Goal: Complete application form

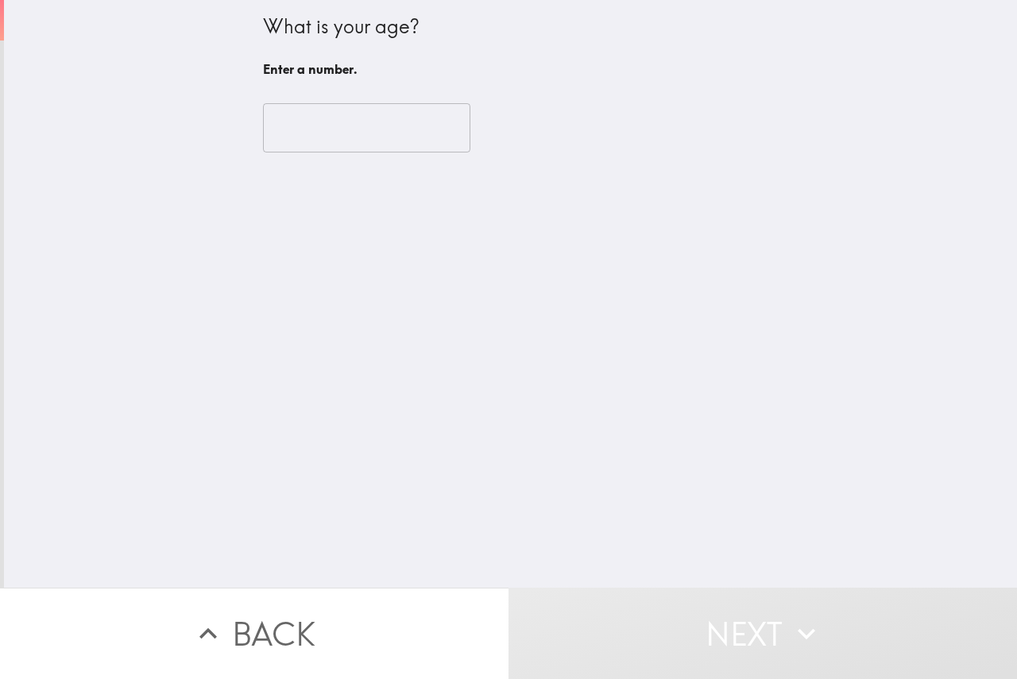
click at [310, 117] on input "number" at bounding box center [366, 127] width 207 height 49
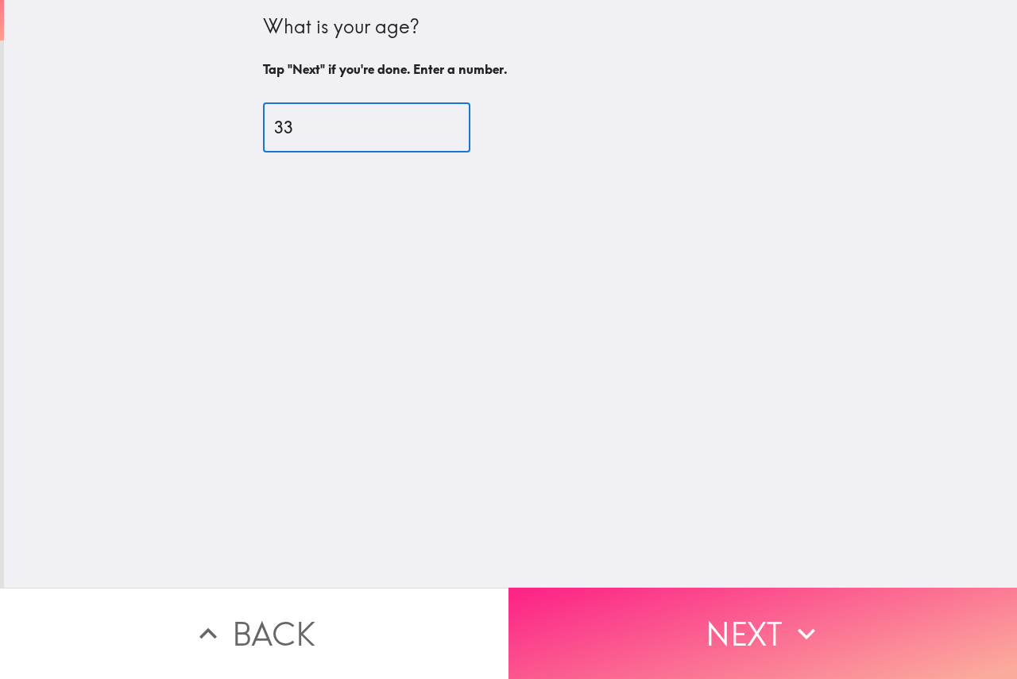
type input "33"
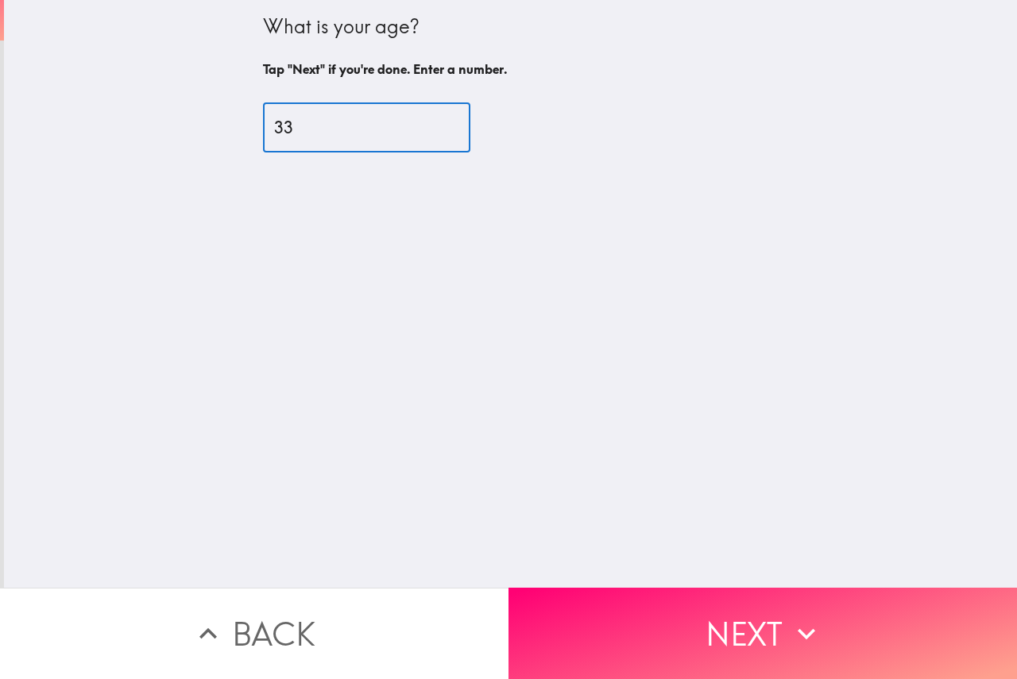
click at [754, 625] on button "Next" at bounding box center [763, 633] width 509 height 91
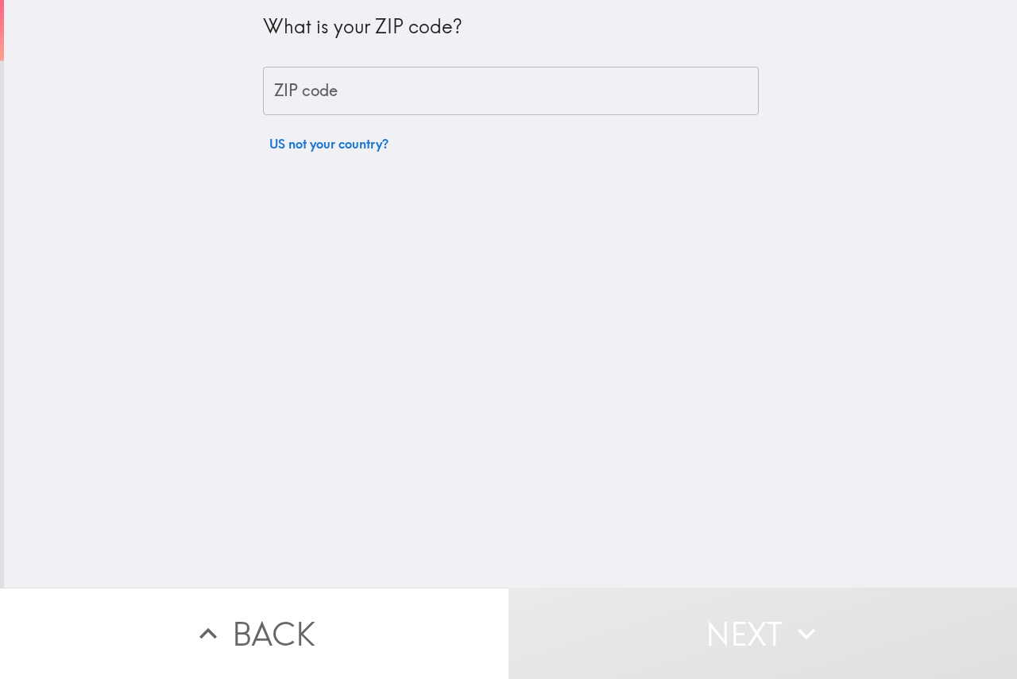
click at [358, 87] on input "ZIP code" at bounding box center [511, 91] width 496 height 49
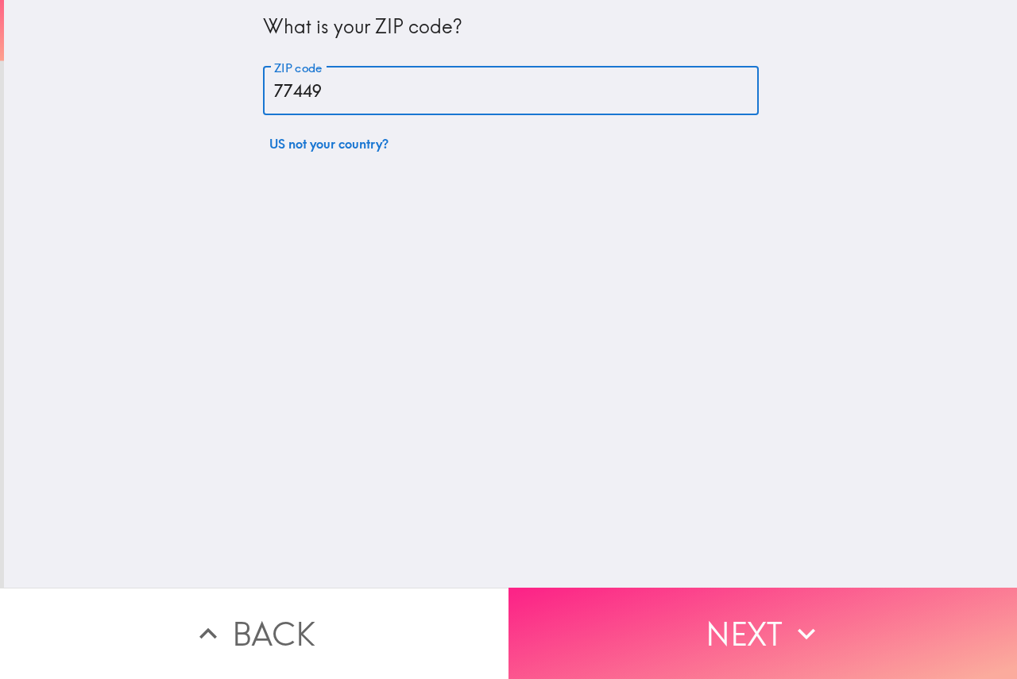
type input "77449"
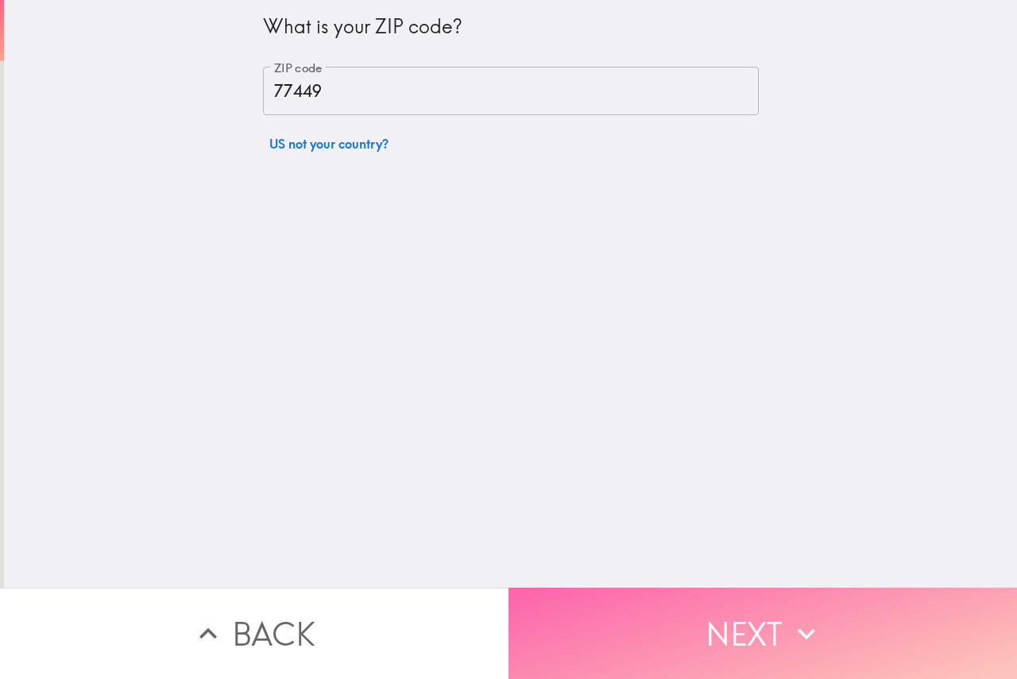
click at [751, 634] on button "Next" at bounding box center [763, 633] width 509 height 91
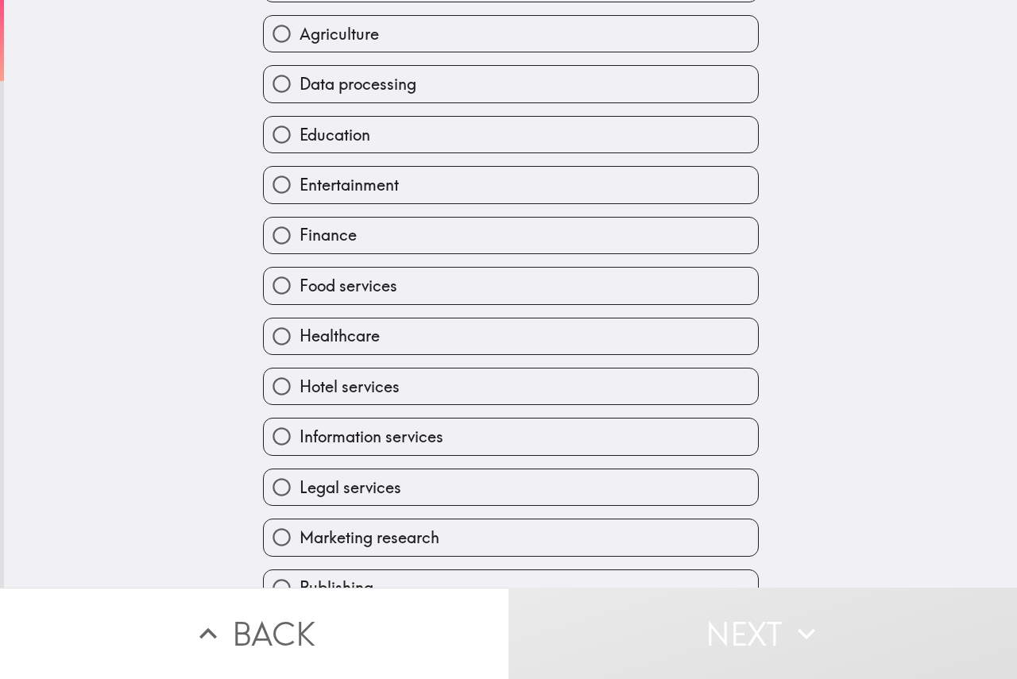
scroll to position [159, 0]
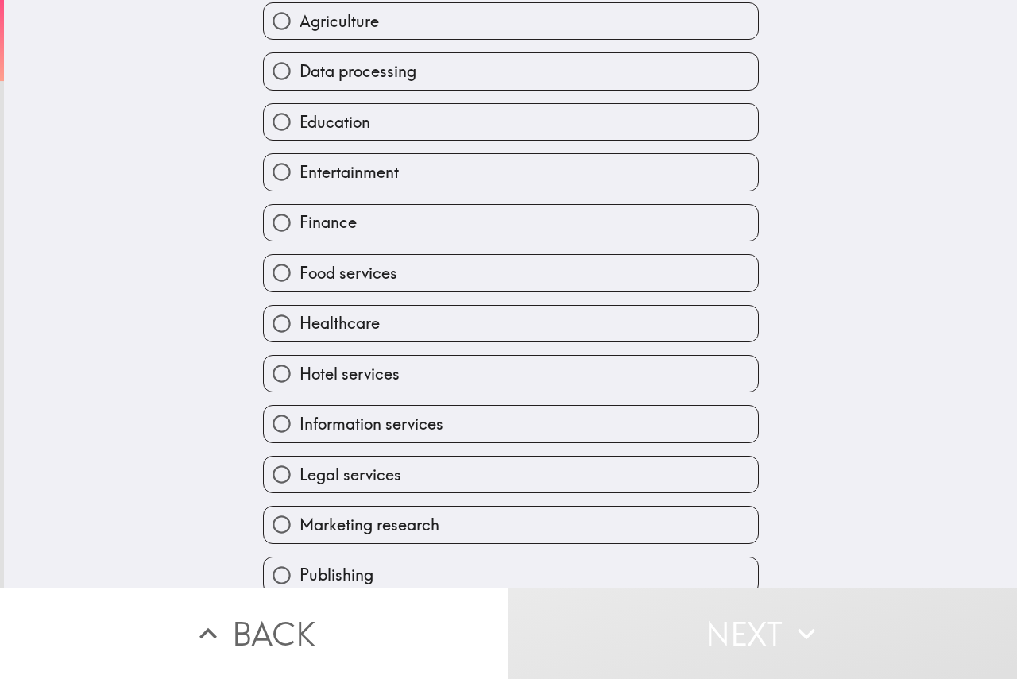
click at [370, 319] on label "Healthcare" at bounding box center [511, 324] width 494 height 36
click at [300, 319] on input "Healthcare" at bounding box center [282, 324] width 36 height 36
radio input "true"
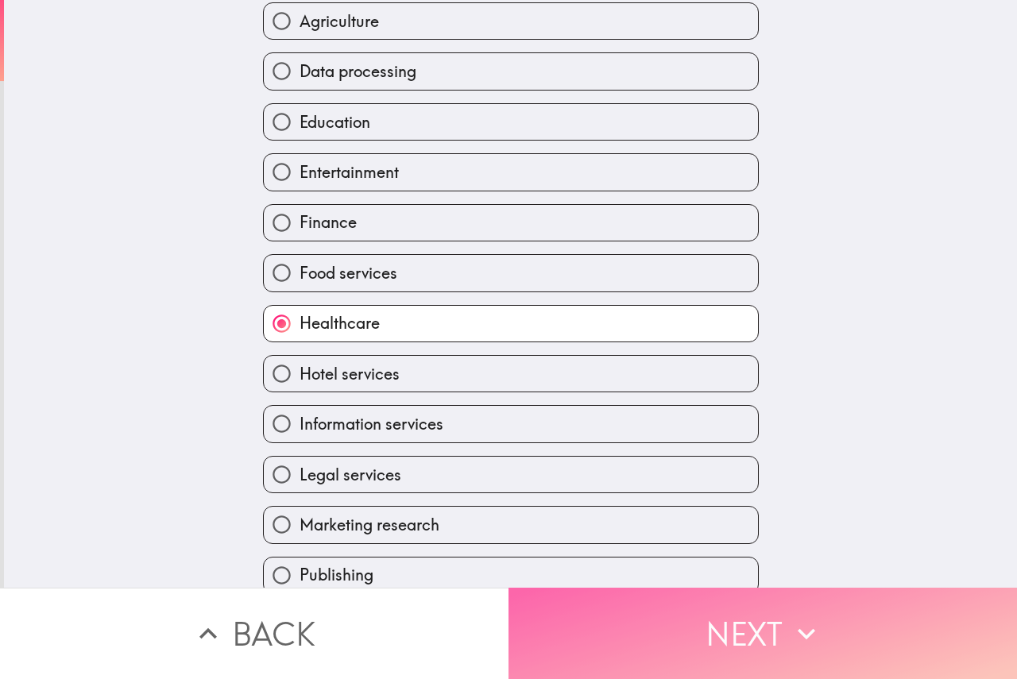
click at [675, 621] on button "Next" at bounding box center [763, 633] width 509 height 91
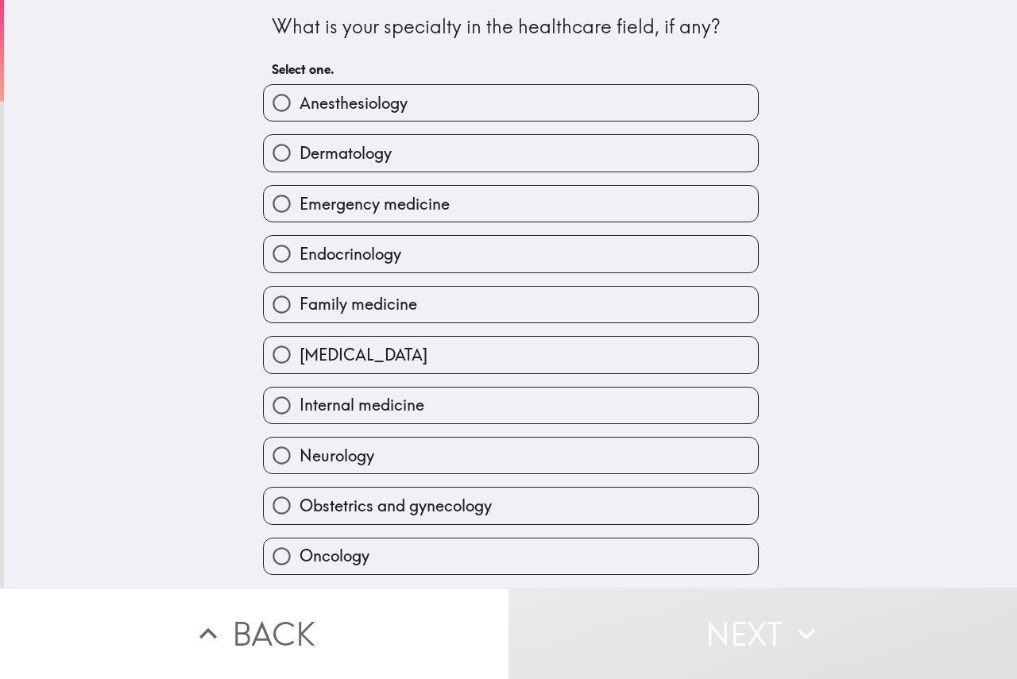
click at [385, 166] on label "Dermatology" at bounding box center [511, 153] width 494 height 36
click at [300, 166] on input "Dermatology" at bounding box center [282, 153] width 36 height 36
radio input "true"
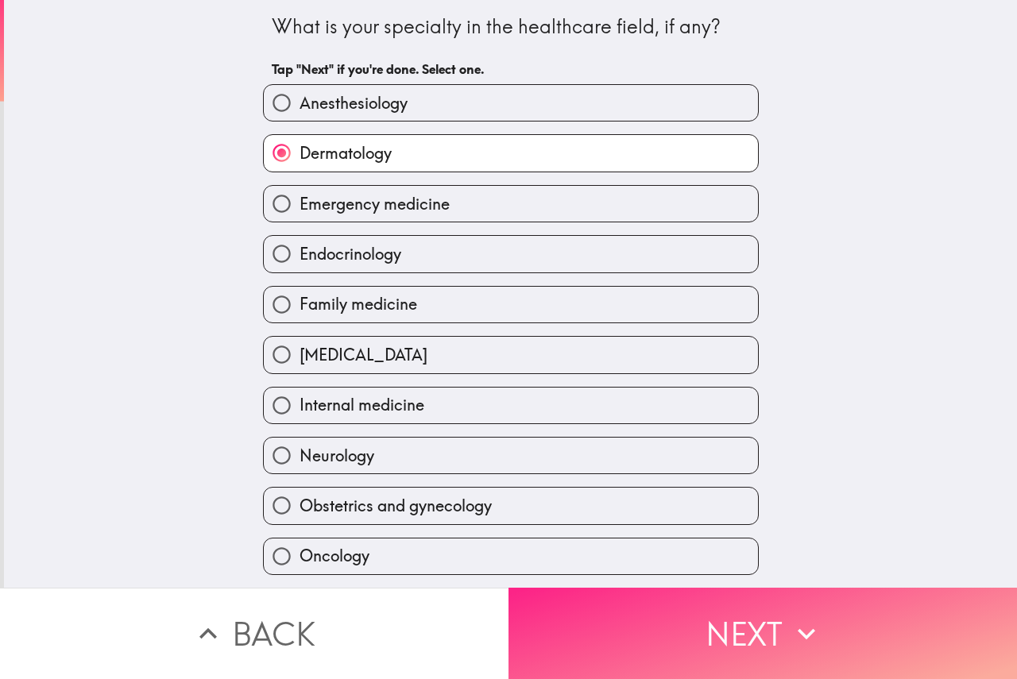
click at [742, 601] on button "Next" at bounding box center [763, 633] width 509 height 91
